Goal: Check status: Check status

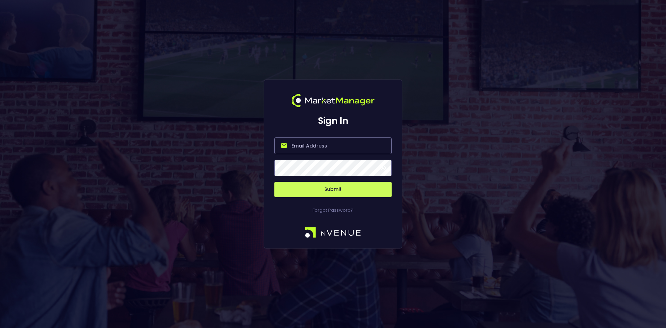
click at [326, 145] on input "email" at bounding box center [332, 145] width 117 height 17
type input "everymatrix-mm-admin@nvenue.com"
click at [274, 182] on button "Submit" at bounding box center [332, 189] width 117 height 15
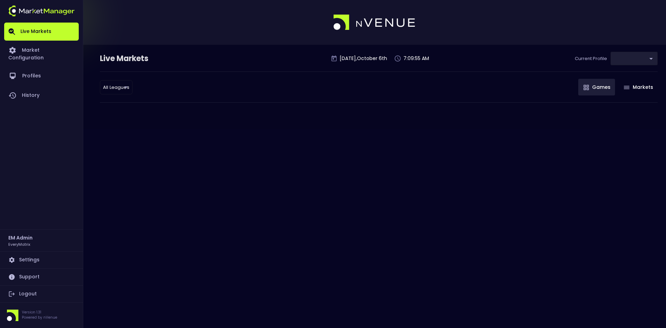
type input "41a1a02b-08cb-4a84-b265-6477bb6fe087"
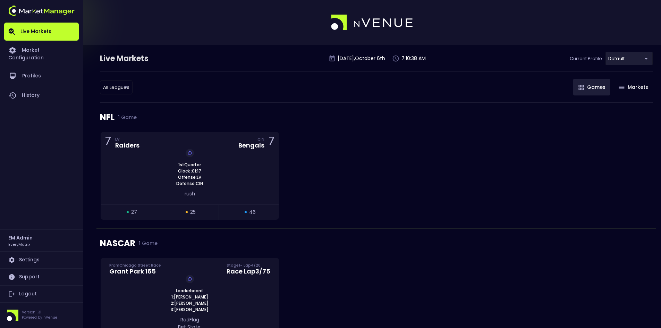
click at [399, 149] on div "7 LV Raiders CIN Bengals 7 1st Quarter Clock : 01:17 Offense: LV Defense: CIN R…" at bounding box center [375, 180] width 559 height 96
click at [33, 68] on link "Profiles" at bounding box center [41, 75] width 75 height 19
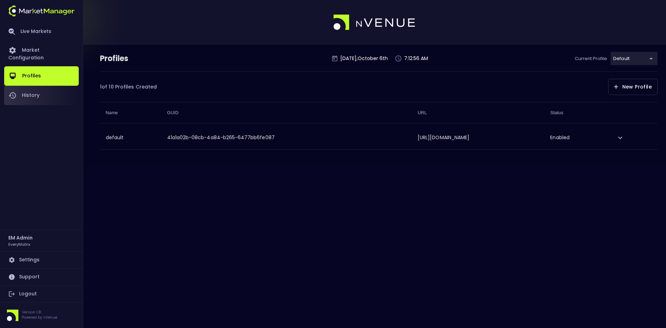
click at [36, 86] on link "History" at bounding box center [41, 95] width 75 height 19
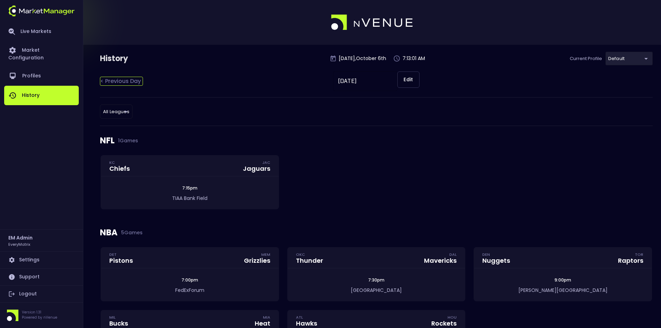
click at [119, 80] on div "< Previous Day" at bounding box center [121, 81] width 43 height 9
type input "[DATE]"
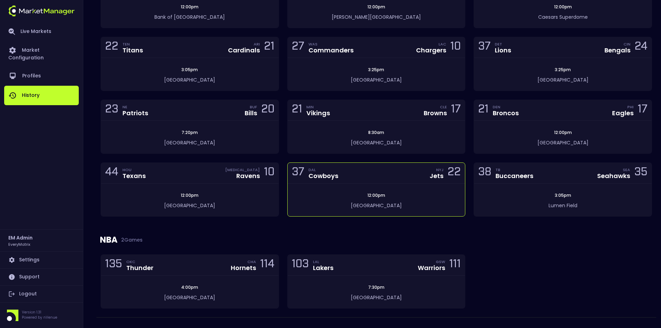
scroll to position [277, 0]
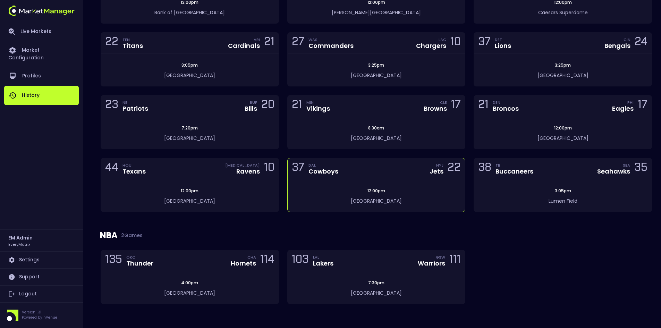
click at [383, 190] on span "12:00pm" at bounding box center [376, 191] width 22 height 6
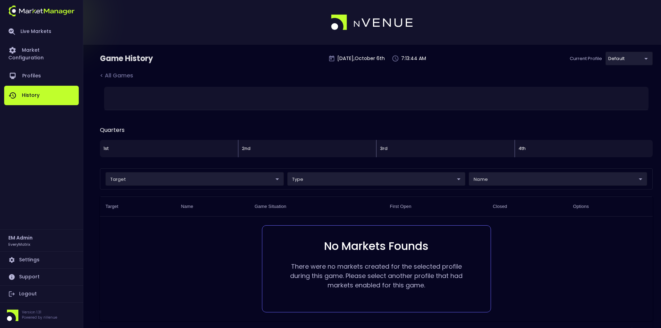
click at [172, 182] on body "Live Markets Market Configuration Profiles History EM Admin EveryMatrix Setting…" at bounding box center [330, 178] width 661 height 356
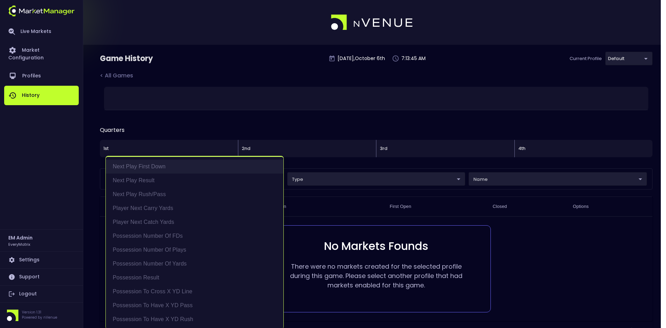
click at [148, 163] on li "Next Play First Down" at bounding box center [195, 167] width 178 height 14
type input "Next Play First Down"
click at [146, 166] on li "Next Play First Down" at bounding box center [195, 167] width 178 height 14
click at [172, 123] on div at bounding box center [333, 164] width 666 height 328
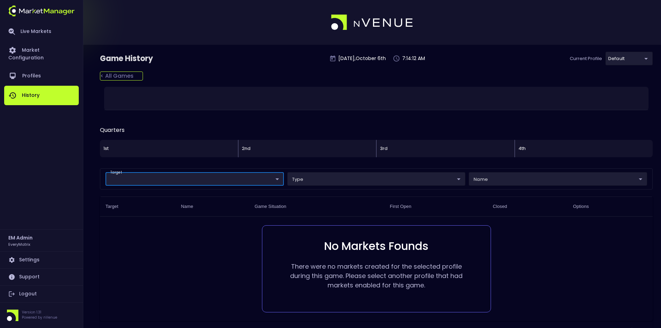
click at [118, 75] on div "< All Games" at bounding box center [121, 75] width 43 height 9
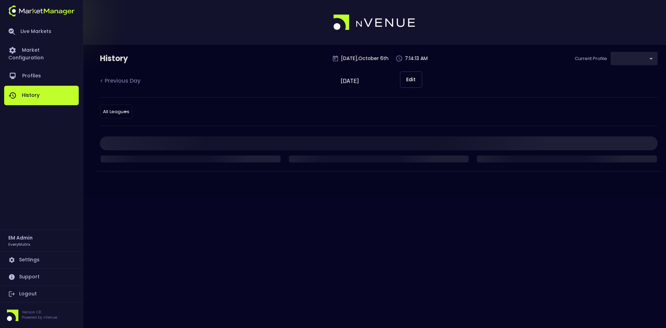
type input "41a1a02b-08cb-4a84-b265-6477bb6fe087"
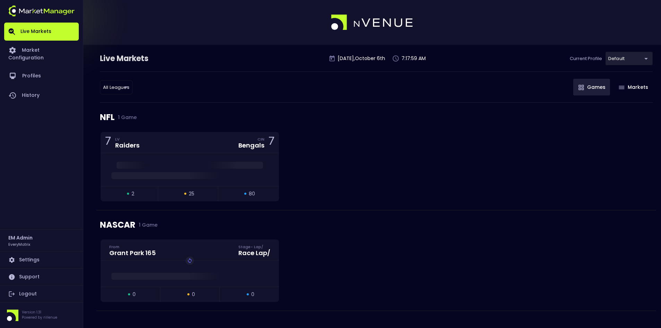
click at [31, 291] on link "Logout" at bounding box center [41, 293] width 75 height 17
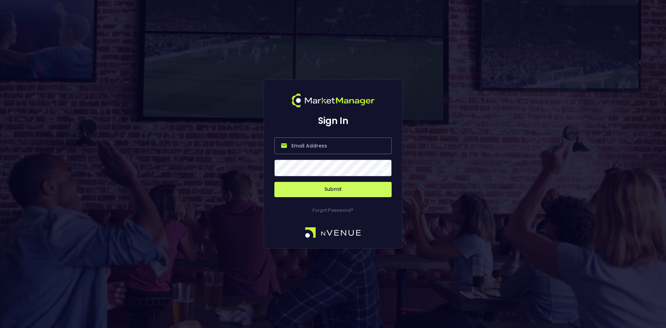
click at [301, 145] on input "email" at bounding box center [332, 145] width 117 height 17
type input "[EMAIL_ADDRESS][DOMAIN_NAME]"
click at [335, 188] on button "Submit" at bounding box center [332, 189] width 117 height 15
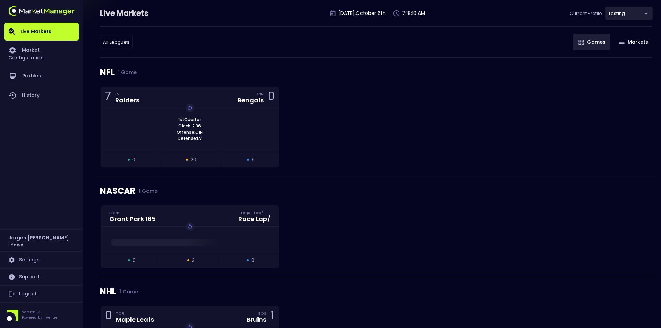
scroll to position [35, 0]
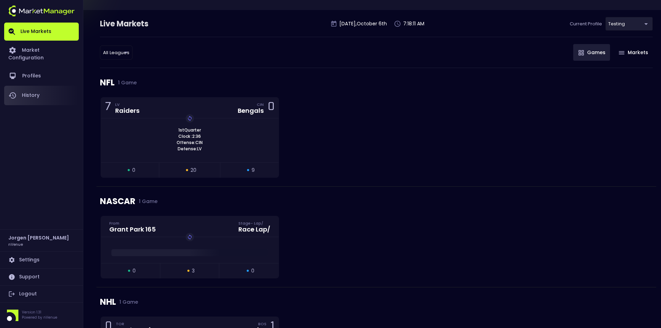
click at [25, 87] on link "History" at bounding box center [41, 95] width 75 height 19
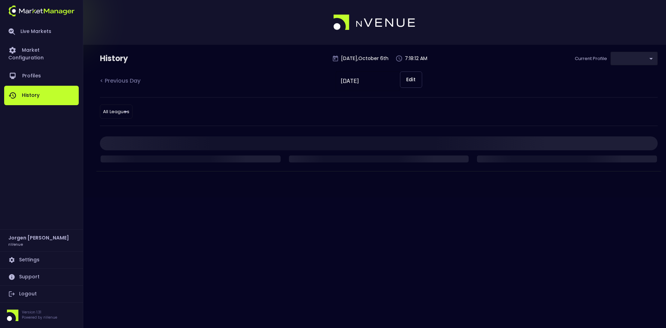
type input "d66ee90f-df8e-430e-a05c-aaf70ad95ad9"
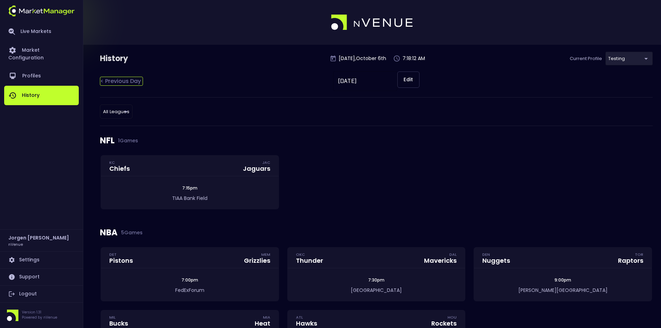
click at [133, 85] on div "< Previous Day" at bounding box center [121, 81] width 43 height 9
type input "[DATE]"
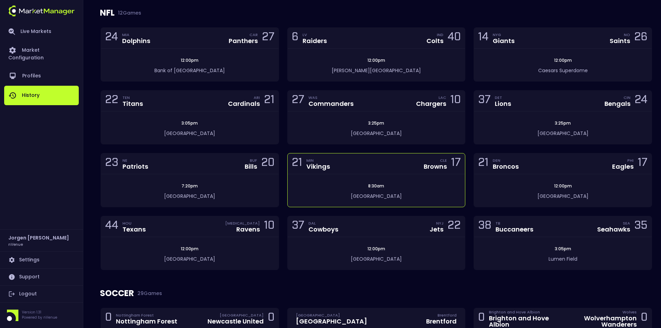
scroll to position [224, 0]
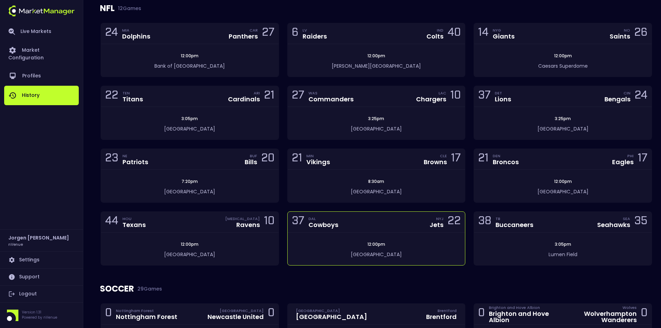
click at [355, 224] on div "37 DAL Cowboys NYJ Jets 22" at bounding box center [377, 222] width 178 height 21
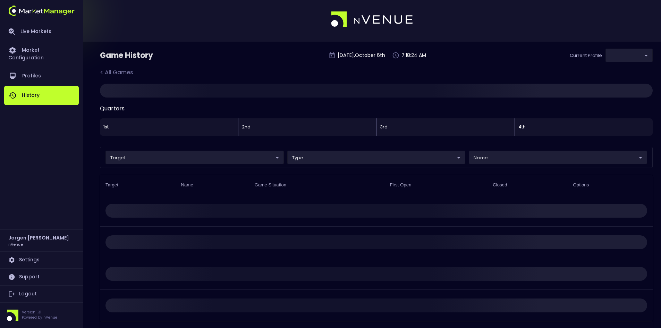
type input "d66ee90f-df8e-430e-a05c-aaf70ad95ad9"
